Goal: Check status: Check status

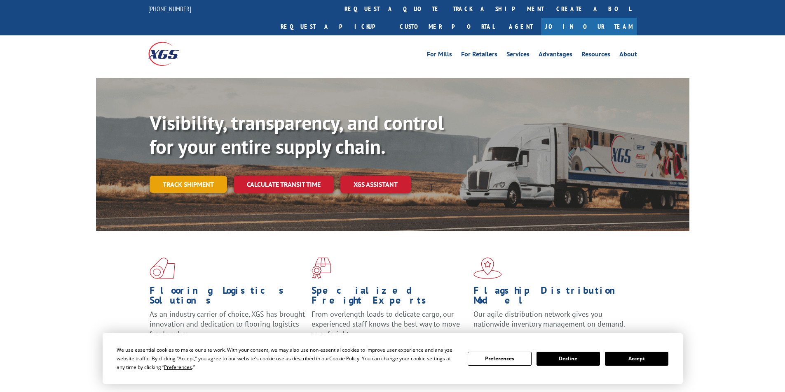
click at [200, 176] on link "Track shipment" at bounding box center [187, 184] width 77 height 17
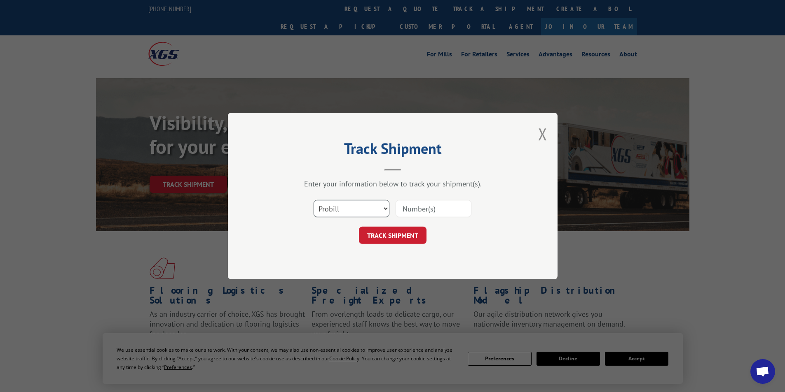
click at [386, 208] on select "Select category... Probill BOL PO" at bounding box center [351, 208] width 76 height 17
select select "bol"
click at [313, 200] on select "Select category... Probill BOL PO" at bounding box center [351, 208] width 76 height 17
click at [412, 207] on input at bounding box center [433, 208] width 76 height 17
type input "17685014"
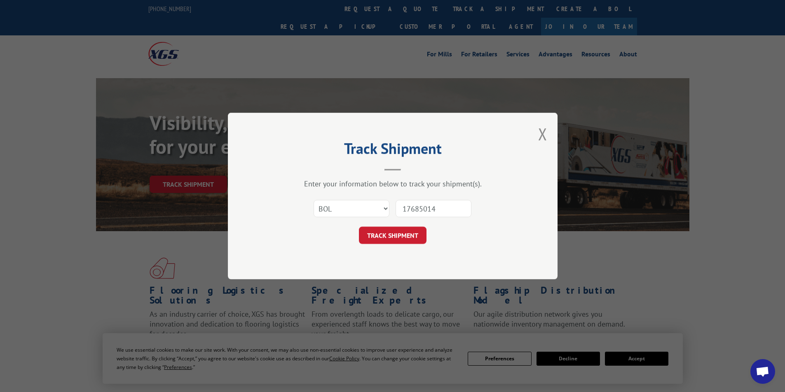
click button "TRACK SHIPMENT" at bounding box center [393, 235] width 68 height 17
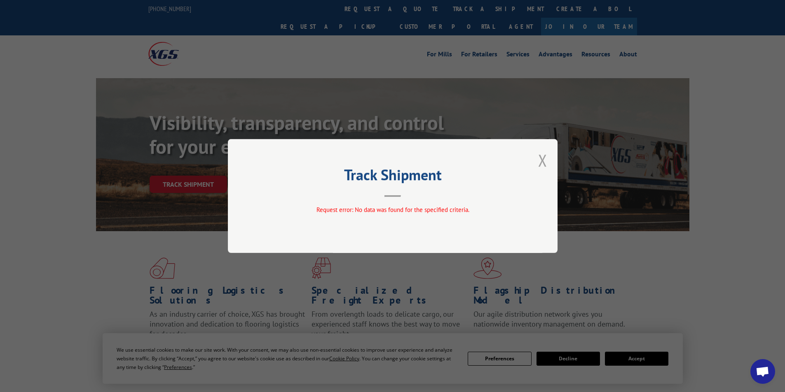
click at [544, 162] on button "Close modal" at bounding box center [542, 160] width 9 height 22
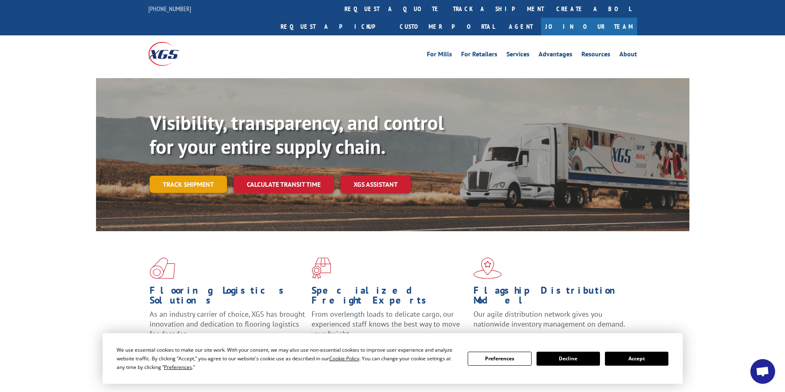
click at [197, 176] on link "Track shipment" at bounding box center [187, 184] width 77 height 17
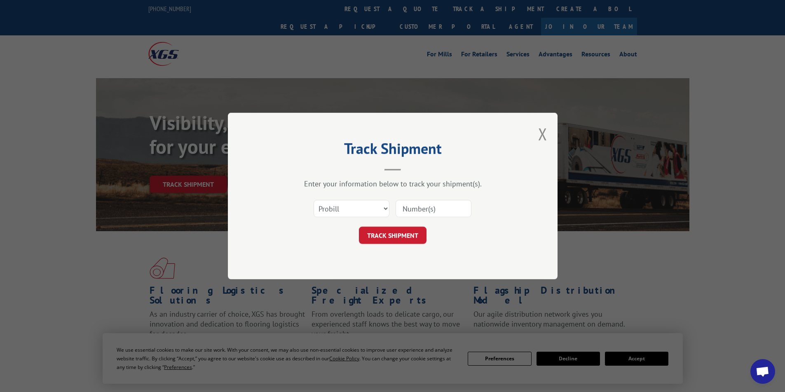
click at [413, 209] on input at bounding box center [433, 208] width 76 height 17
click at [379, 208] on select "Select category... Probill BOL PO" at bounding box center [351, 208] width 76 height 17
select select "po"
click at [313, 200] on select "Select category... Probill BOL PO" at bounding box center [351, 208] width 76 height 17
click at [420, 207] on input at bounding box center [433, 208] width 76 height 17
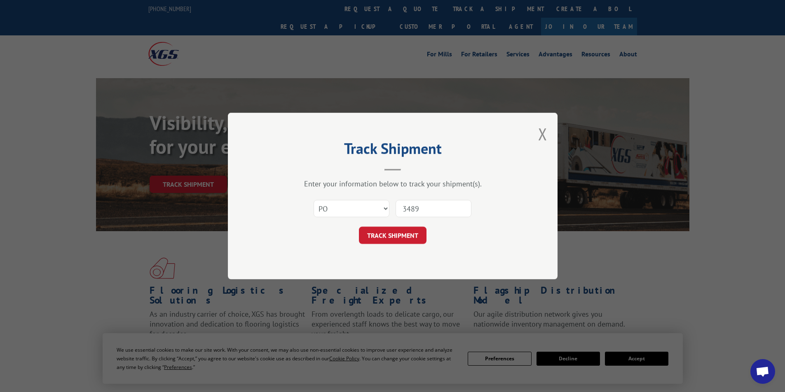
type input "34893"
click button "TRACK SHIPMENT" at bounding box center [393, 235] width 68 height 17
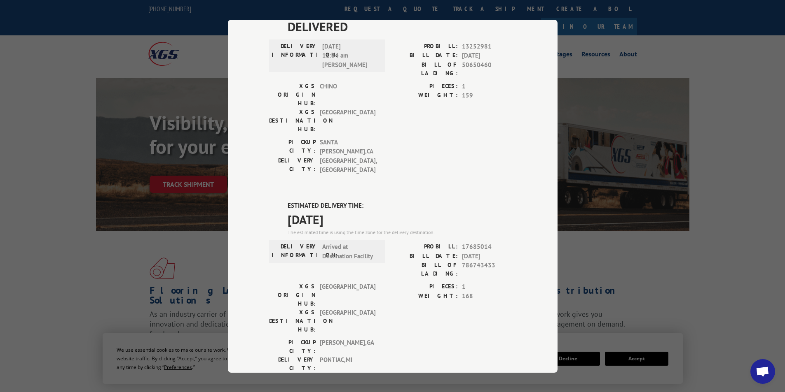
scroll to position [437, 0]
